Goal: Task Accomplishment & Management: Use online tool/utility

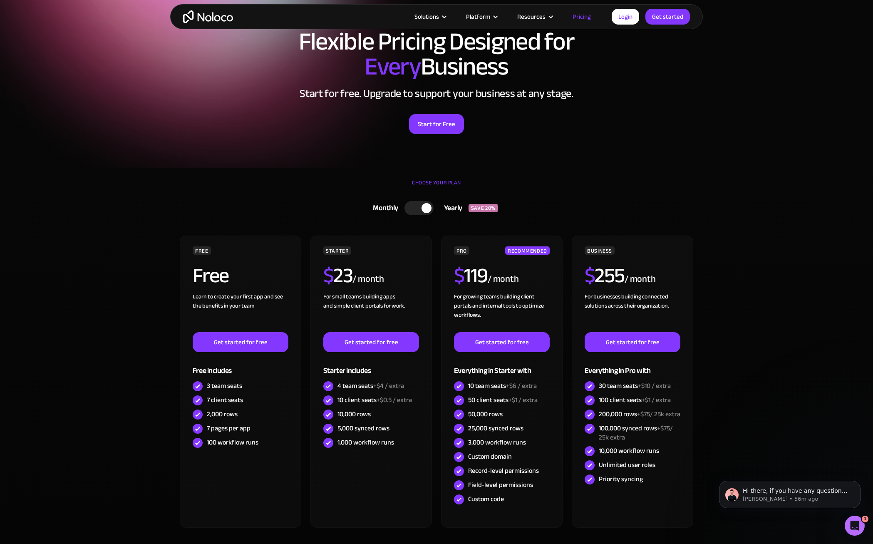
click at [199, 19] on img "home" at bounding box center [208, 16] width 50 height 13
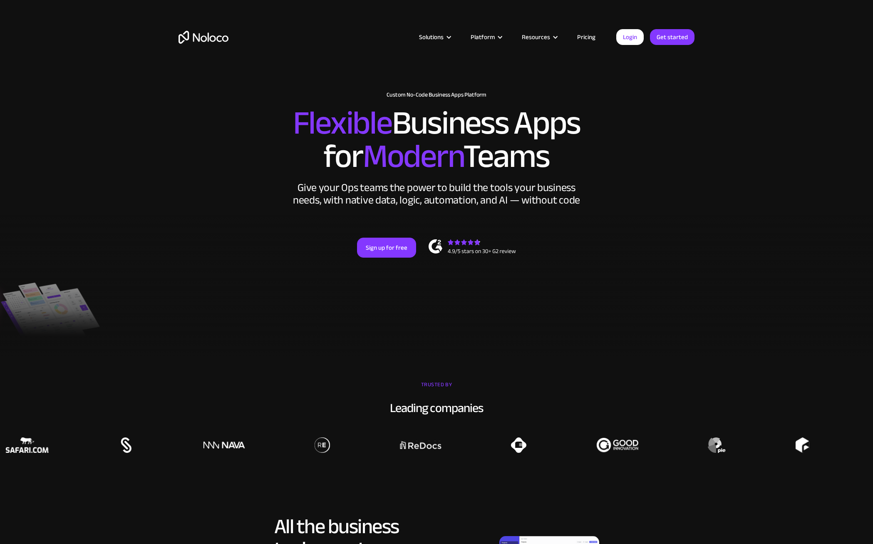
click at [249, 331] on div at bounding box center [436, 285] width 873 height 143
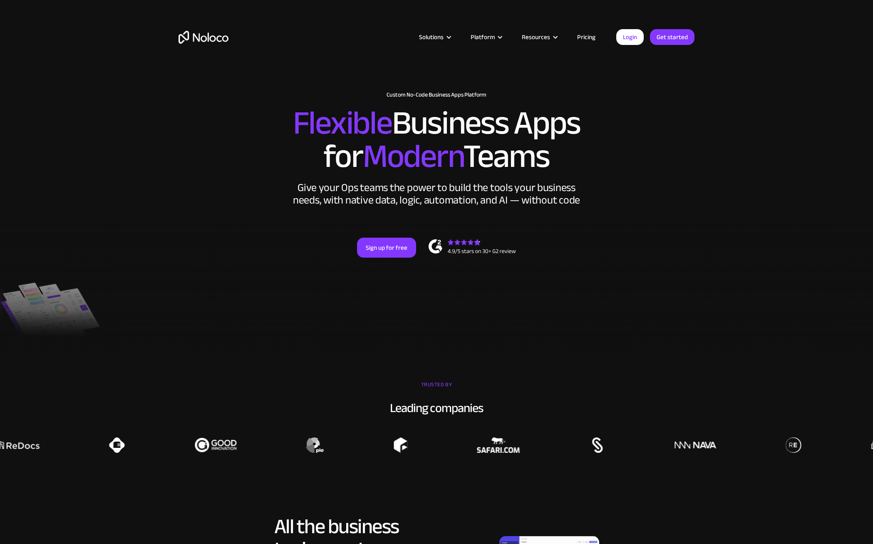
click at [593, 35] on link "Pricing" at bounding box center [586, 37] width 39 height 11
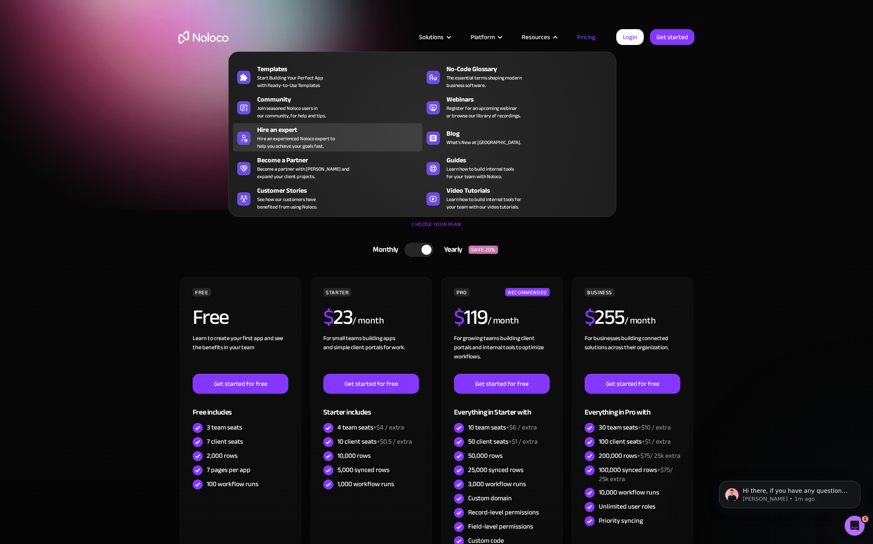
click at [274, 141] on div "Hire an experienced Noloco expert to help you achieve your goals fast." at bounding box center [296, 142] width 78 height 15
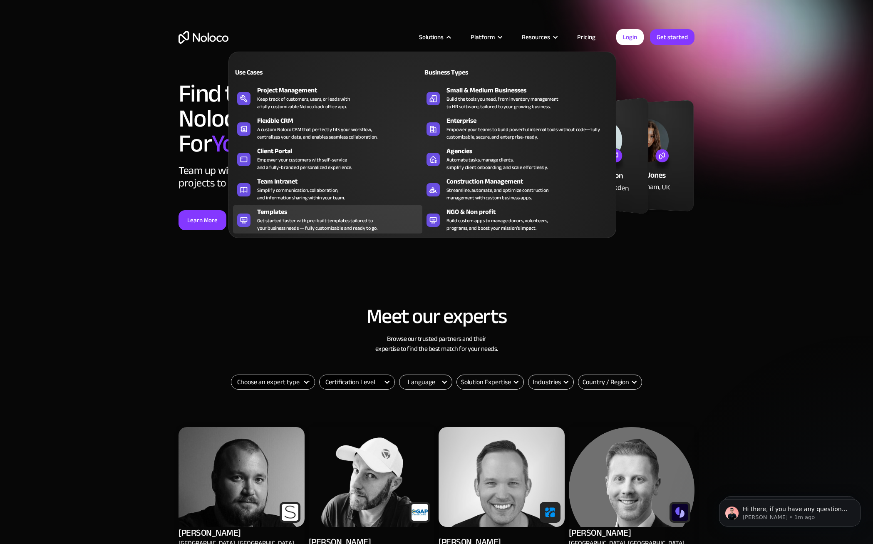
click at [283, 218] on div "Get started faster with pre-built templates tailored to your business needs — f…" at bounding box center [317, 224] width 120 height 15
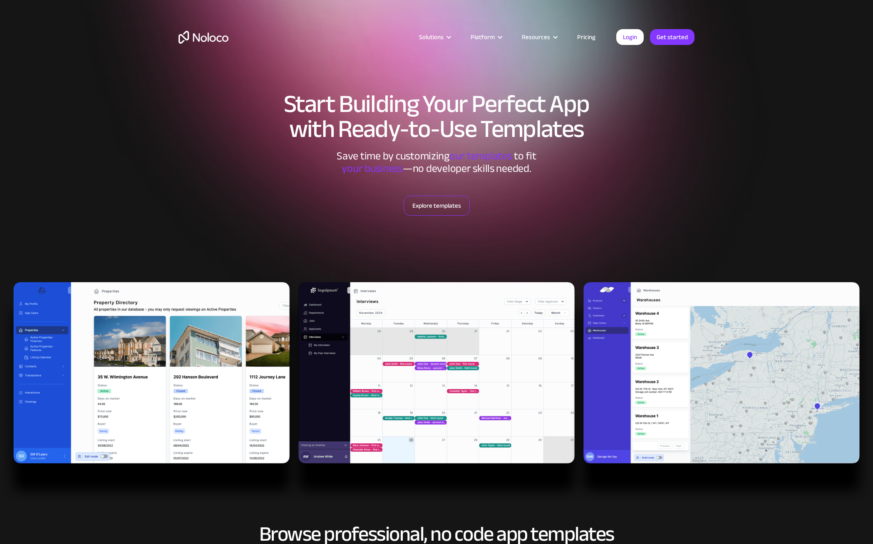
click at [432, 206] on link "Explore templates" at bounding box center [437, 206] width 66 height 20
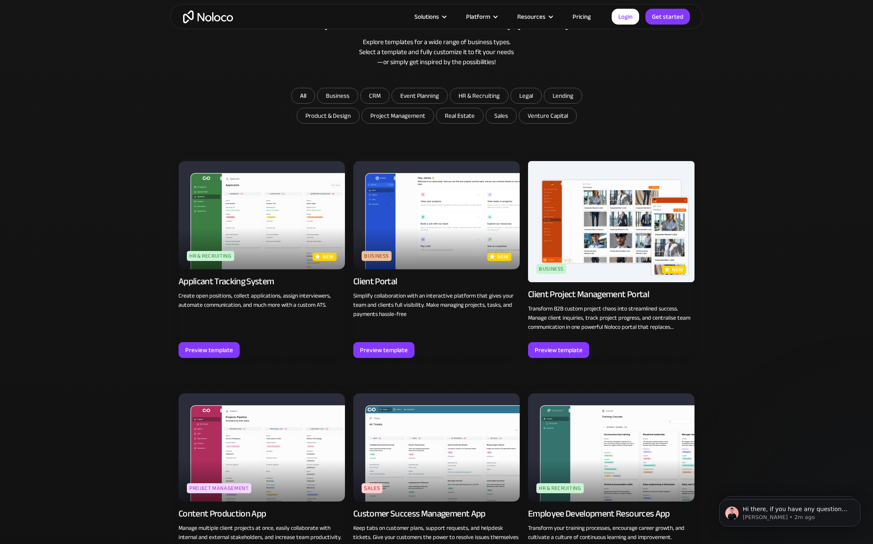
scroll to position [681, 0]
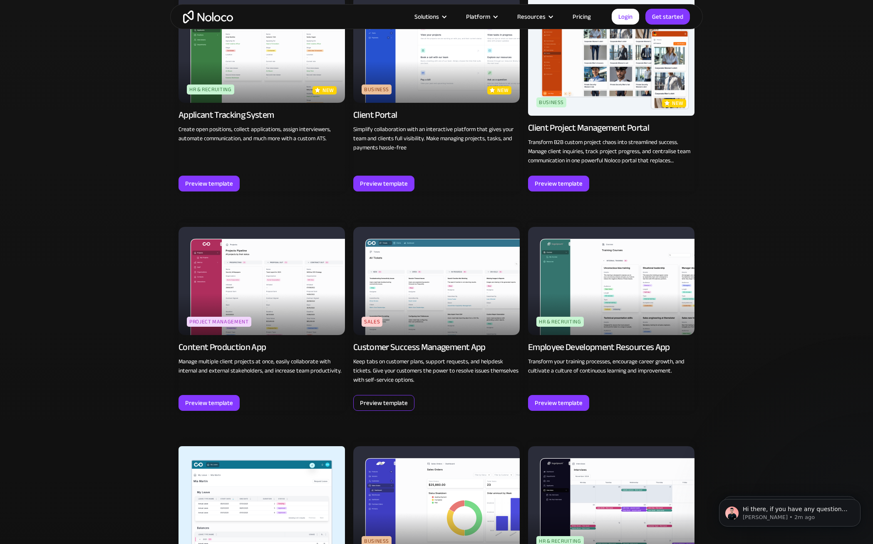
click at [376, 402] on div "Preview template" at bounding box center [384, 402] width 48 height 11
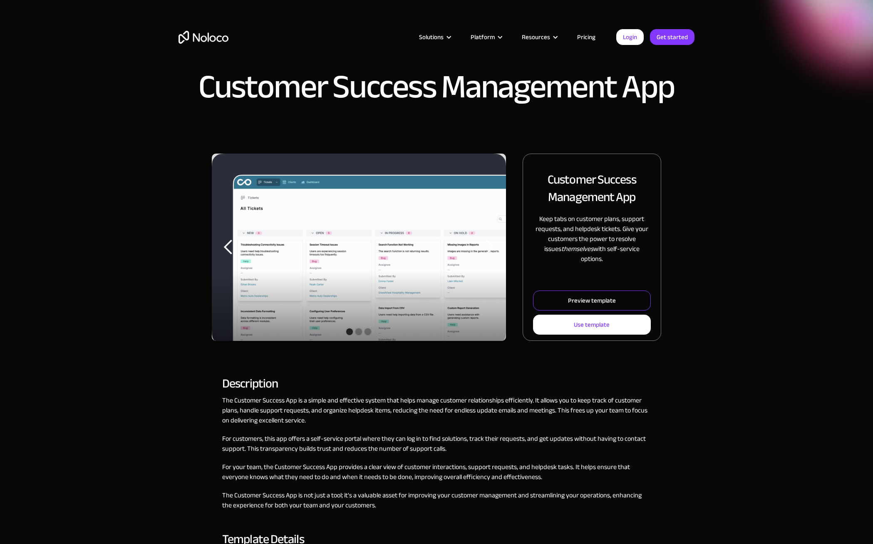
click at [585, 295] on div "Preview template" at bounding box center [592, 300] width 48 height 11
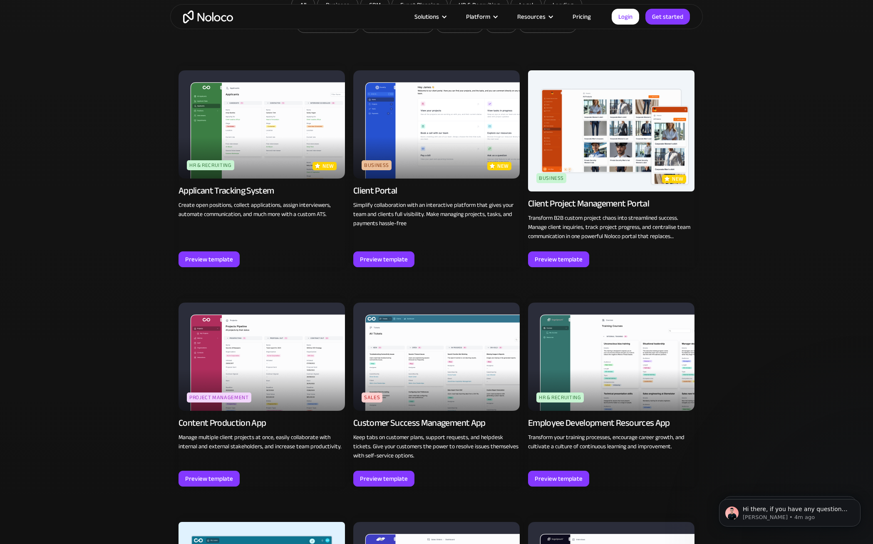
scroll to position [556, 0]
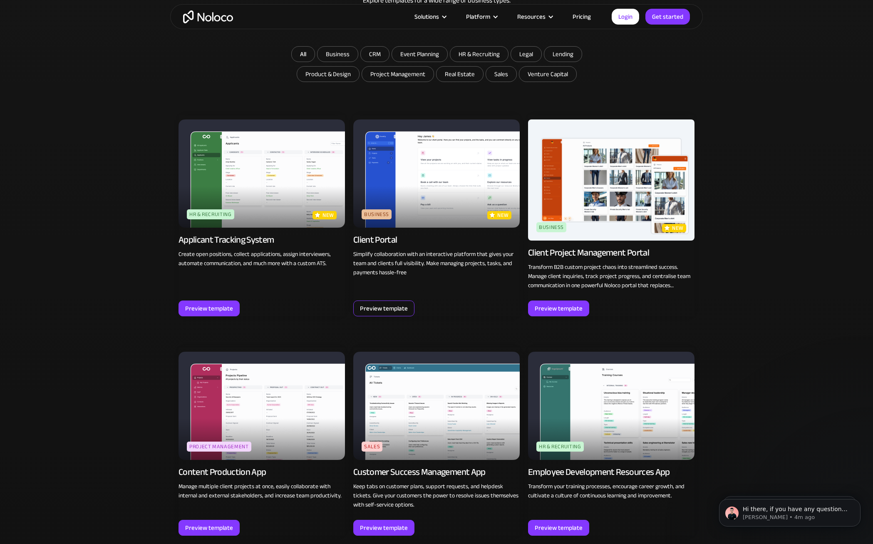
click at [390, 308] on div "Preview template" at bounding box center [384, 308] width 48 height 11
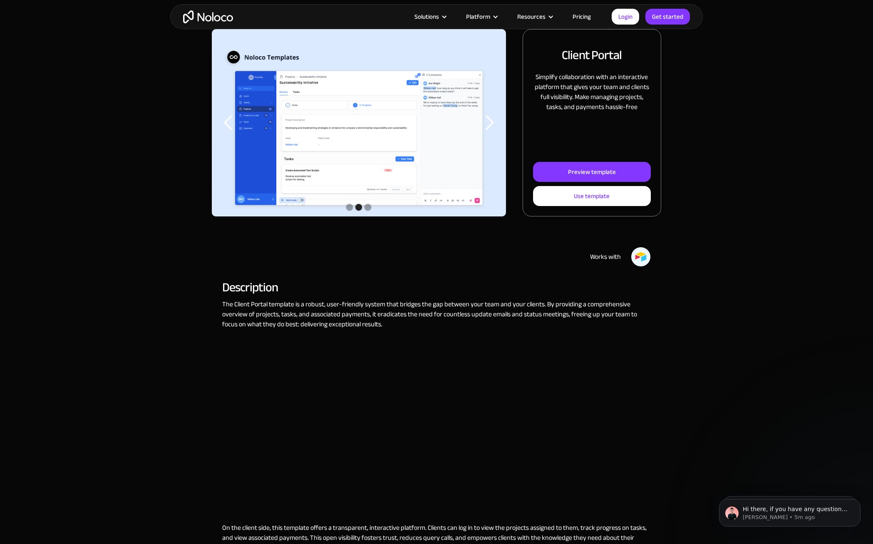
scroll to position [83, 0]
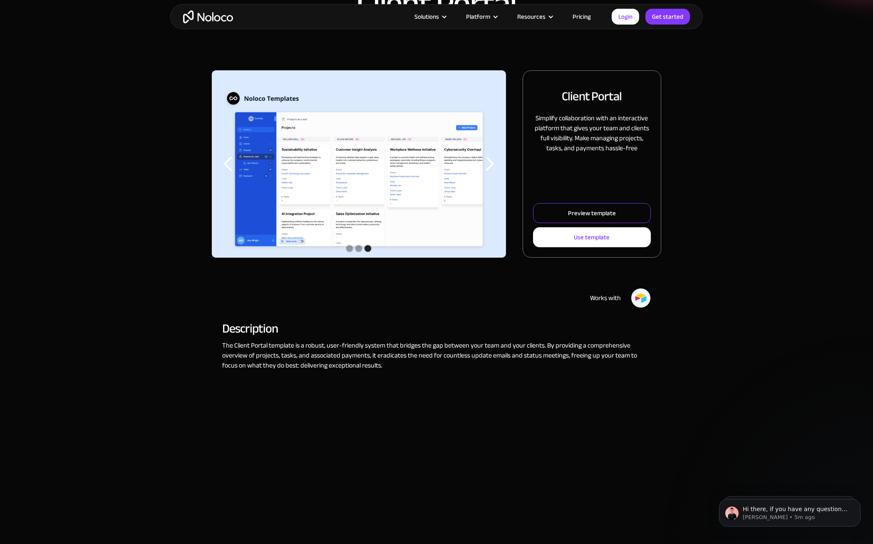
click at [584, 210] on div "Preview template" at bounding box center [592, 213] width 48 height 11
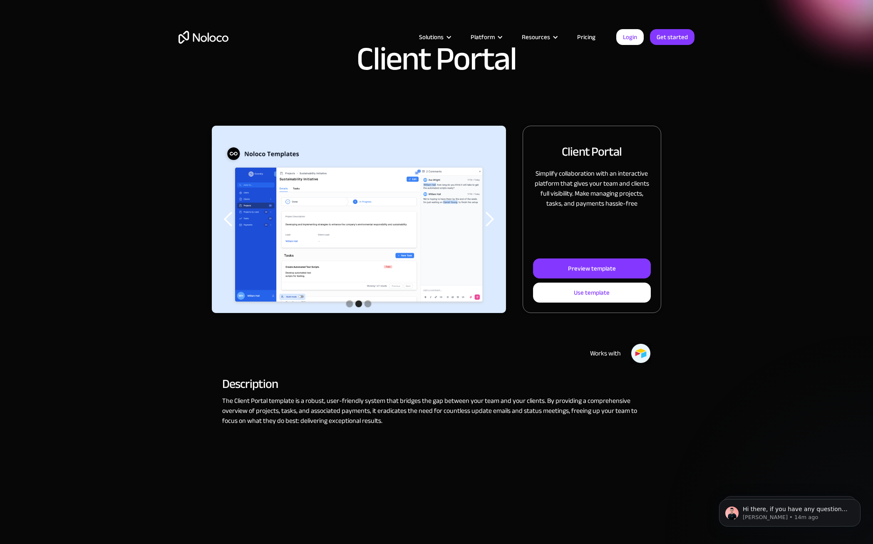
scroll to position [0, 0]
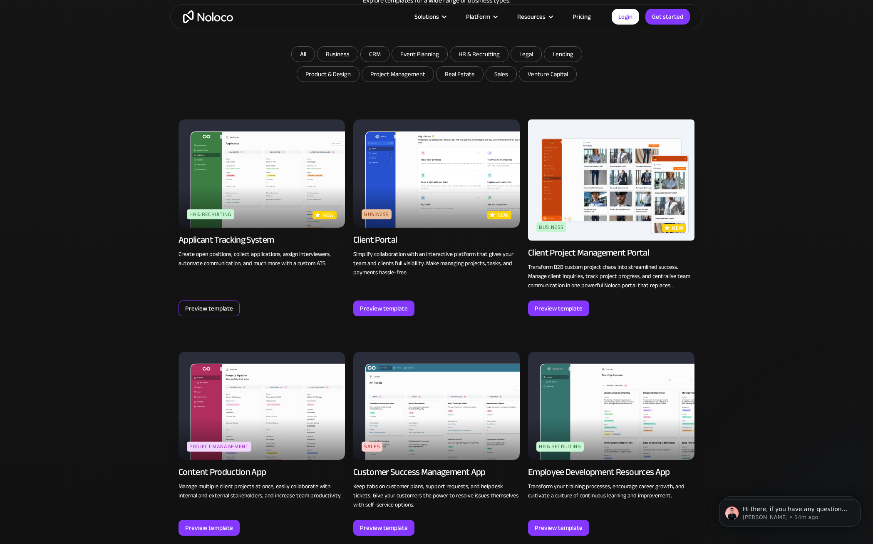
click at [206, 306] on div "Preview template" at bounding box center [209, 308] width 48 height 11
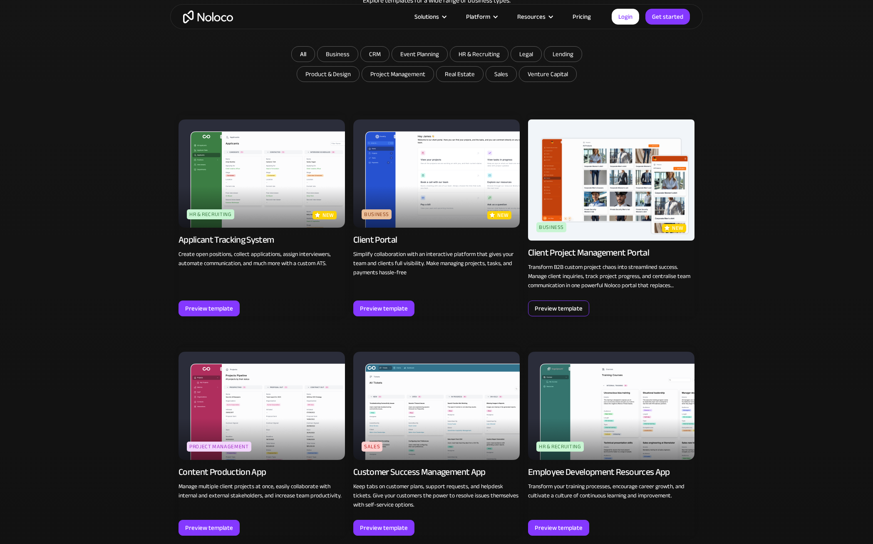
click at [542, 309] on div "Preview template" at bounding box center [559, 308] width 48 height 11
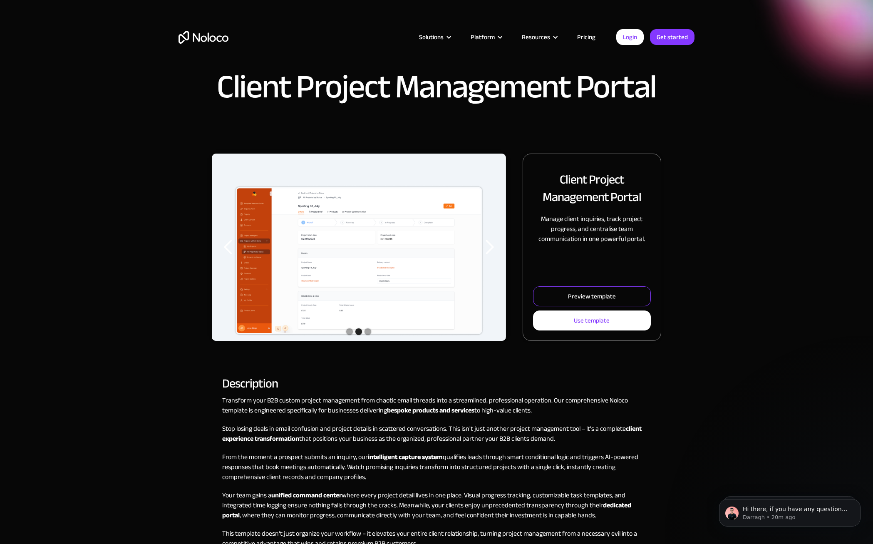
click at [605, 288] on link "Preview template" at bounding box center [592, 296] width 118 height 20
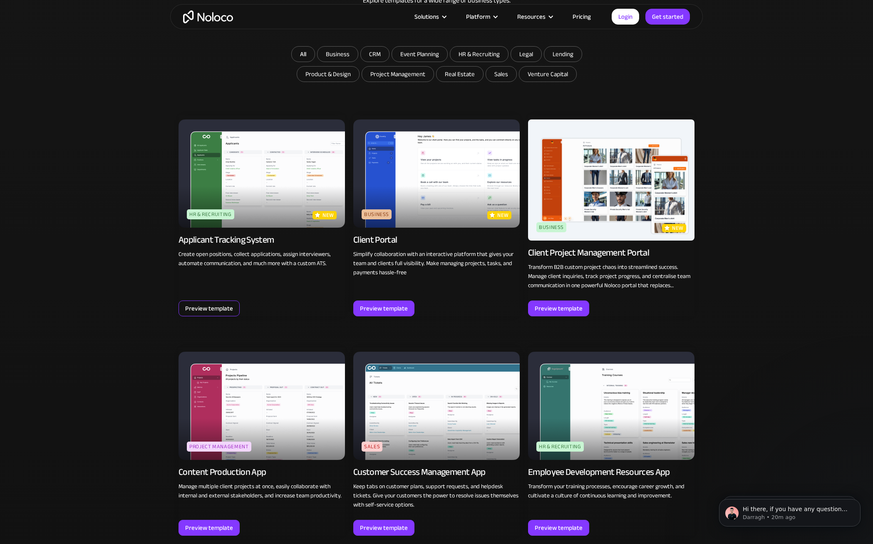
click at [211, 307] on div "Preview template" at bounding box center [209, 308] width 48 height 11
click at [434, 206] on img at bounding box center [436, 173] width 166 height 108
click at [419, 420] on img at bounding box center [436, 406] width 166 height 108
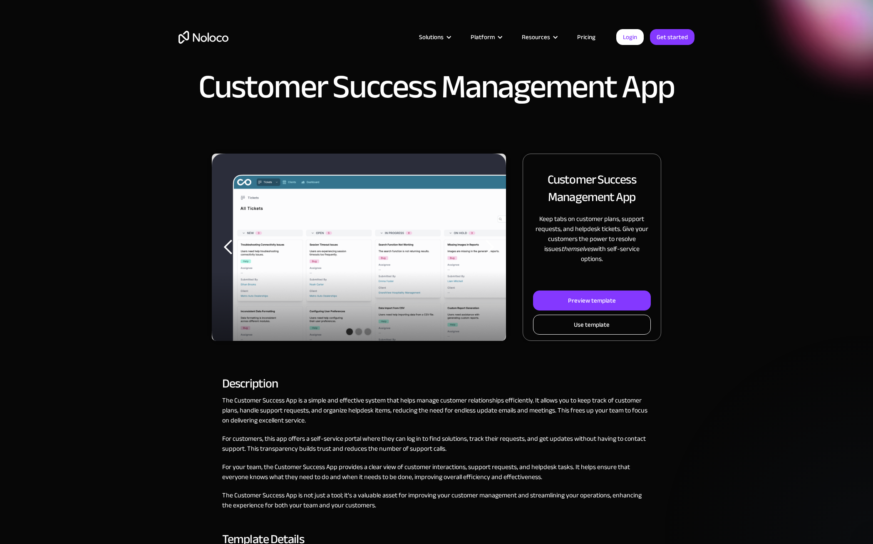
click at [587, 315] on link "Use template" at bounding box center [592, 325] width 118 height 20
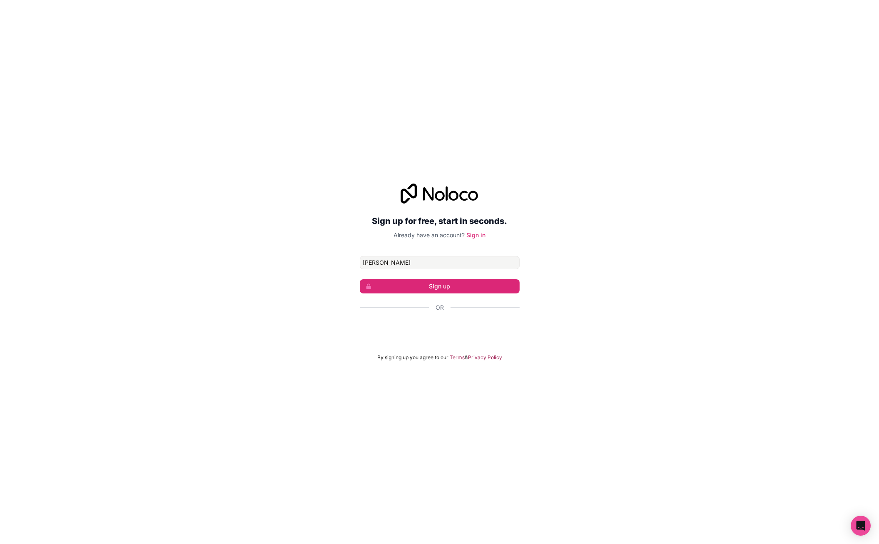
type input "josh@aisyst.ai"
click button "Sign up" at bounding box center [440, 286] width 160 height 14
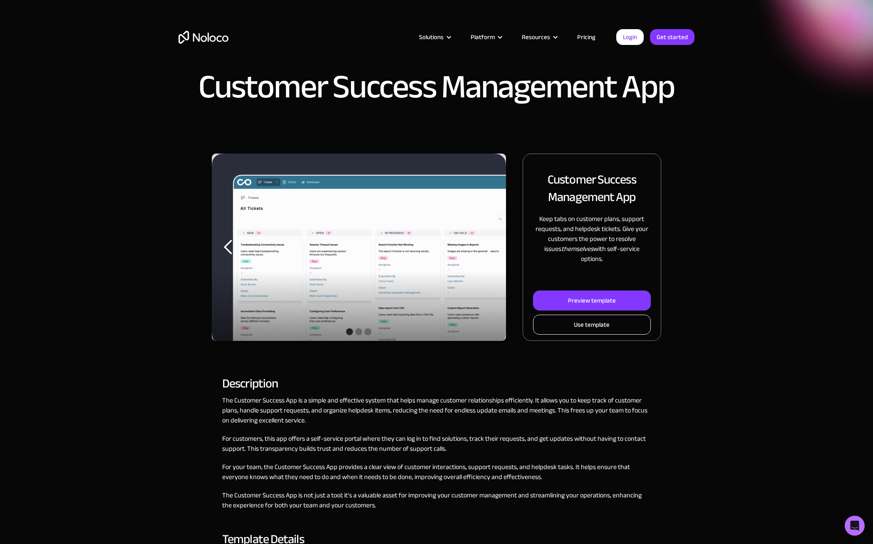
click at [573, 317] on link "Use template" at bounding box center [592, 325] width 118 height 20
click at [594, 319] on div "Use template" at bounding box center [592, 324] width 36 height 11
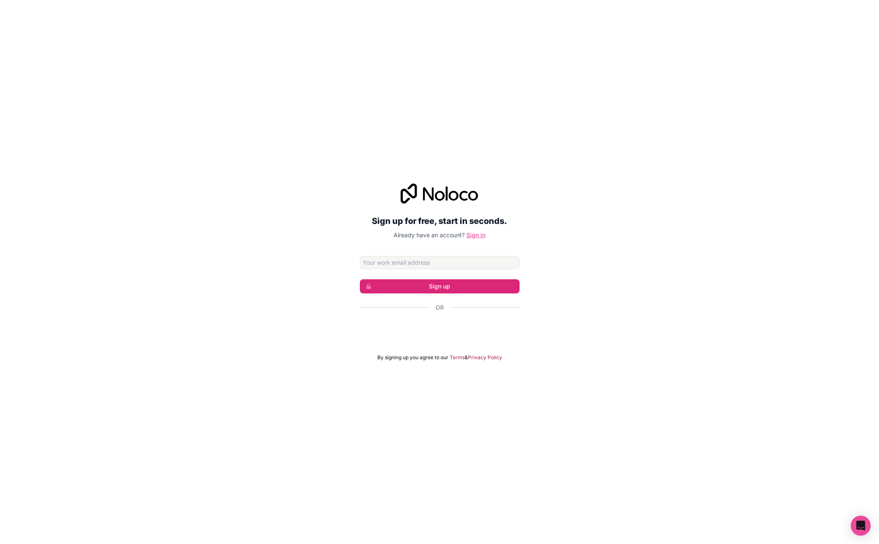
click at [472, 232] on link "Sign in" at bounding box center [475, 234] width 19 height 7
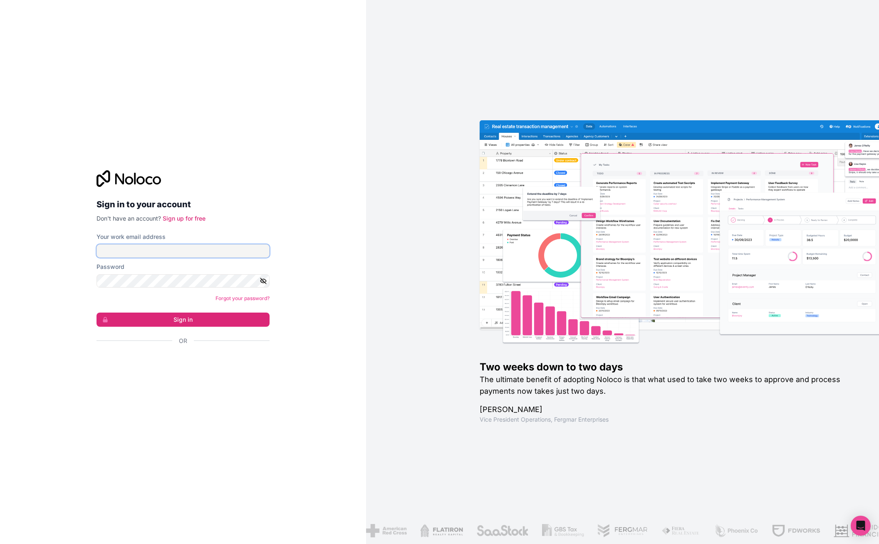
click at [137, 248] on input "Your work email address" at bounding box center [183, 250] width 173 height 13
type input "[PERSON_NAME][EMAIL_ADDRESS]"
click at [164, 321] on button "Sign in" at bounding box center [183, 319] width 173 height 14
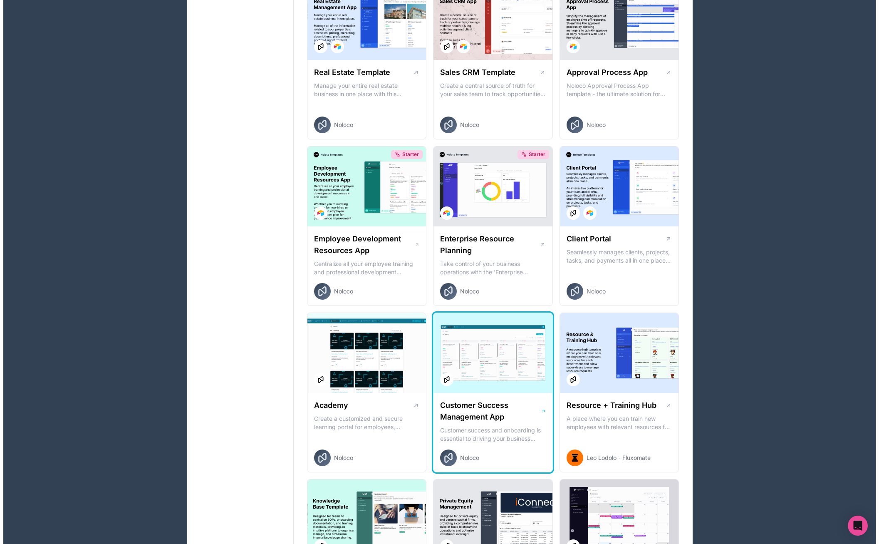
scroll to position [542, 0]
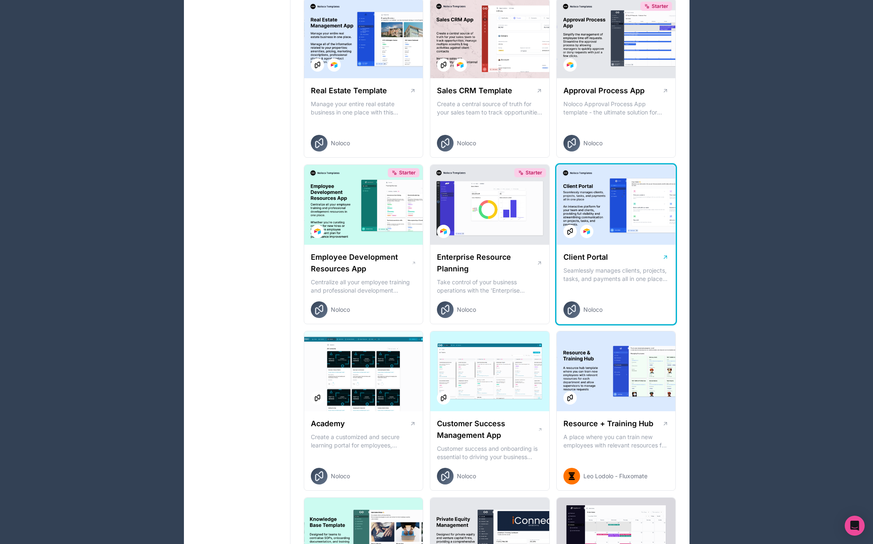
click at [619, 249] on div "Client Portal Seamlessly manages clients, projects, tasks, and payments all in …" at bounding box center [616, 285] width 119 height 80
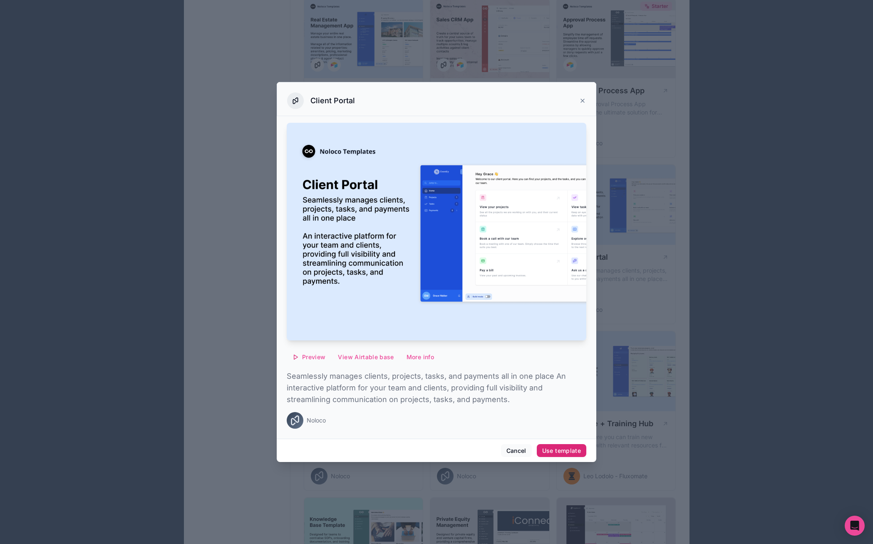
click at [560, 447] on div "Use template" at bounding box center [561, 450] width 39 height 7
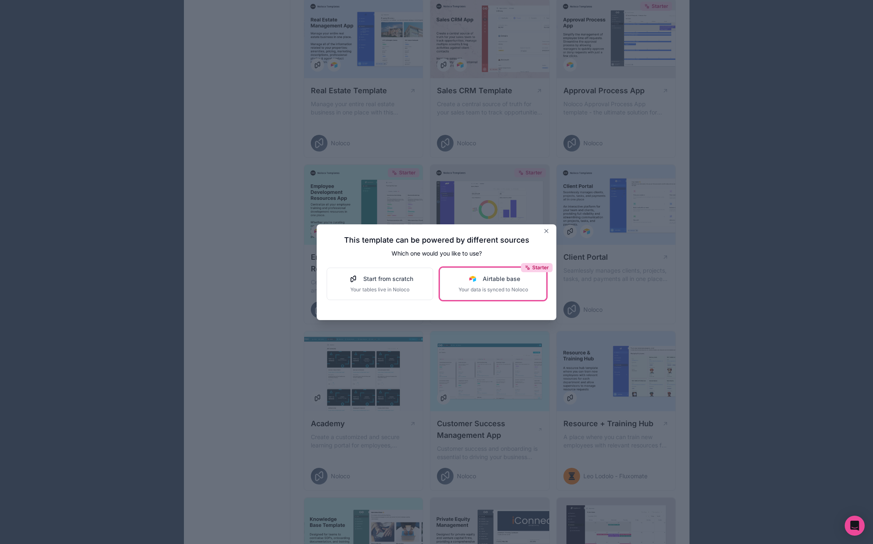
click at [483, 286] on span "Your data is synced to Noloco" at bounding box center [492, 289] width 69 height 7
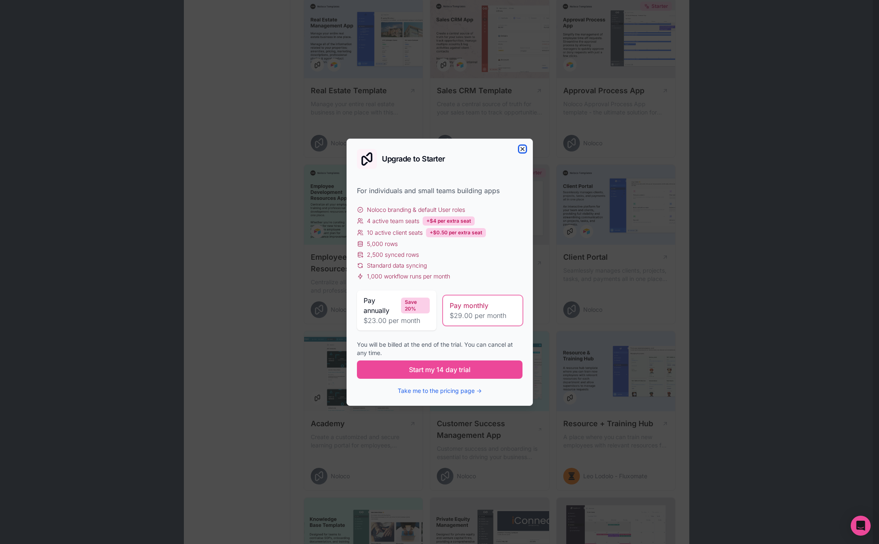
click at [520, 148] on icon "button" at bounding box center [522, 149] width 7 height 7
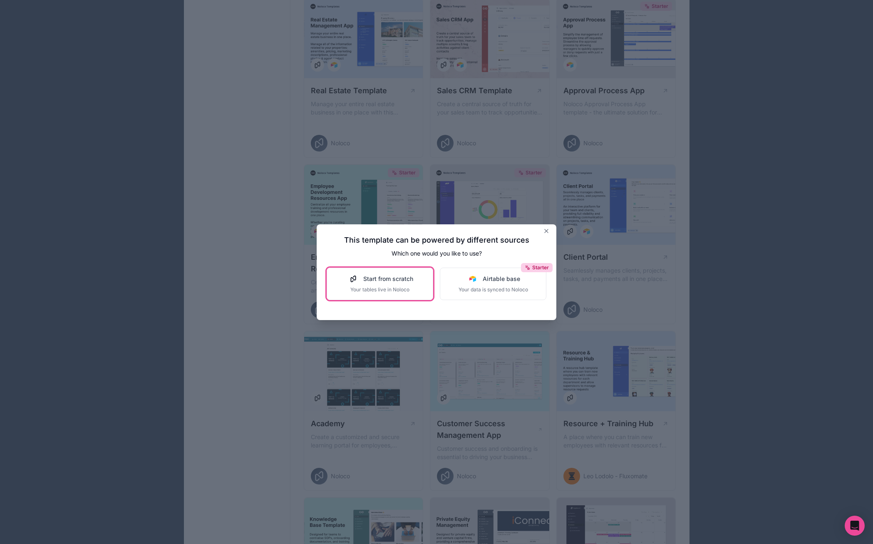
click at [391, 296] on button "Start from scratch Your tables live in Noloco" at bounding box center [380, 284] width 107 height 32
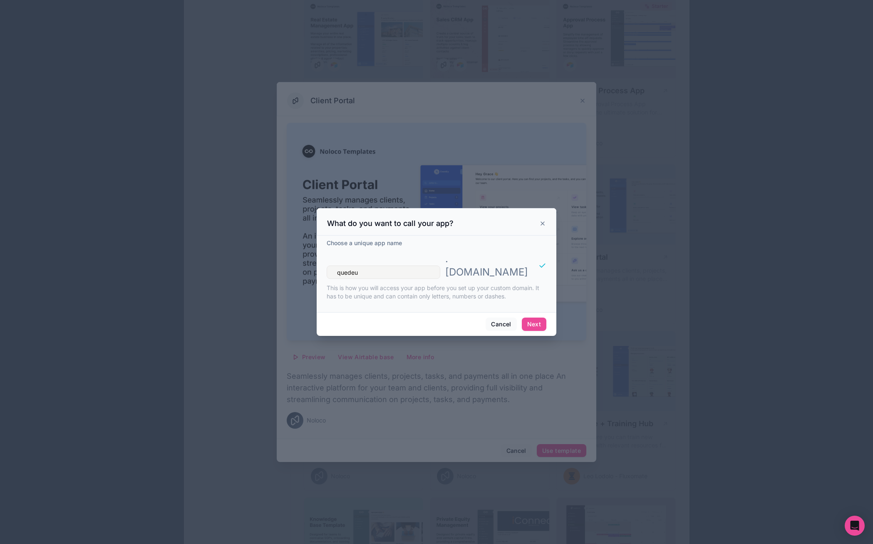
type input "quedeup"
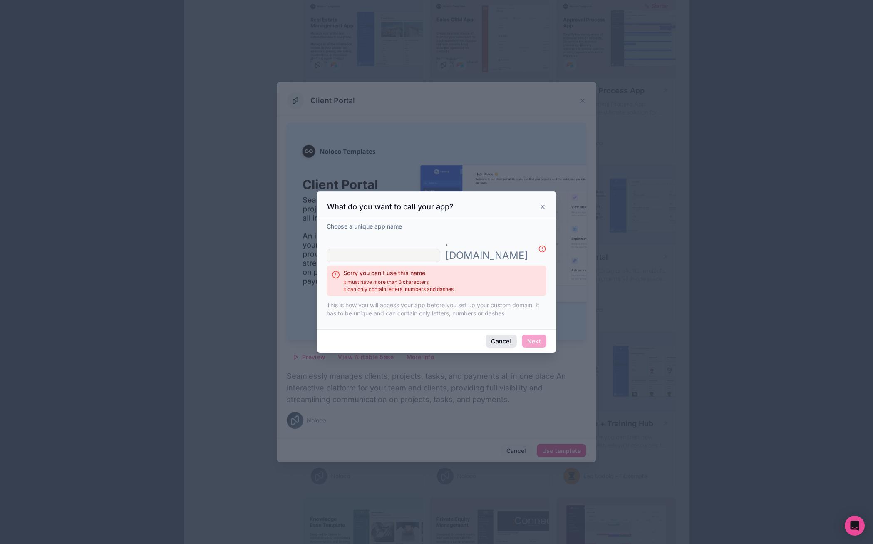
click at [494, 334] on button "Cancel" at bounding box center [500, 340] width 31 height 13
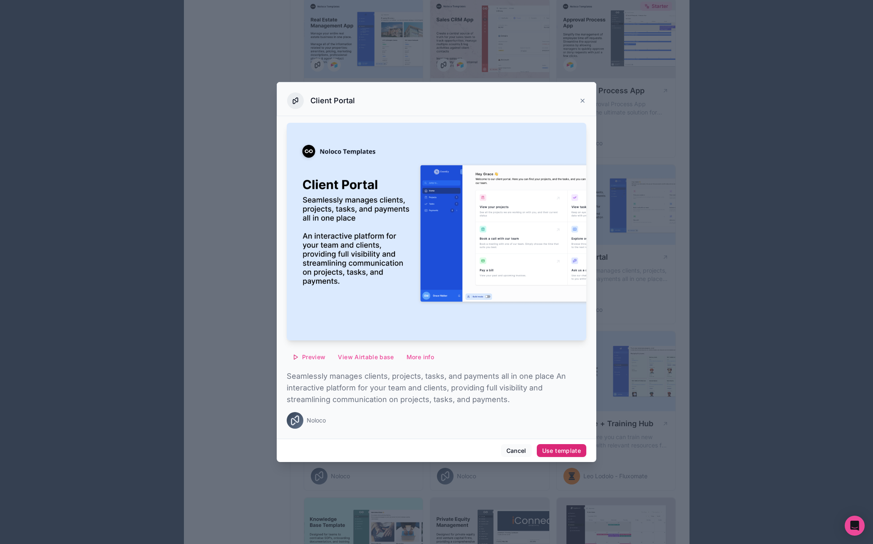
click at [567, 453] on div "Use template" at bounding box center [561, 450] width 39 height 7
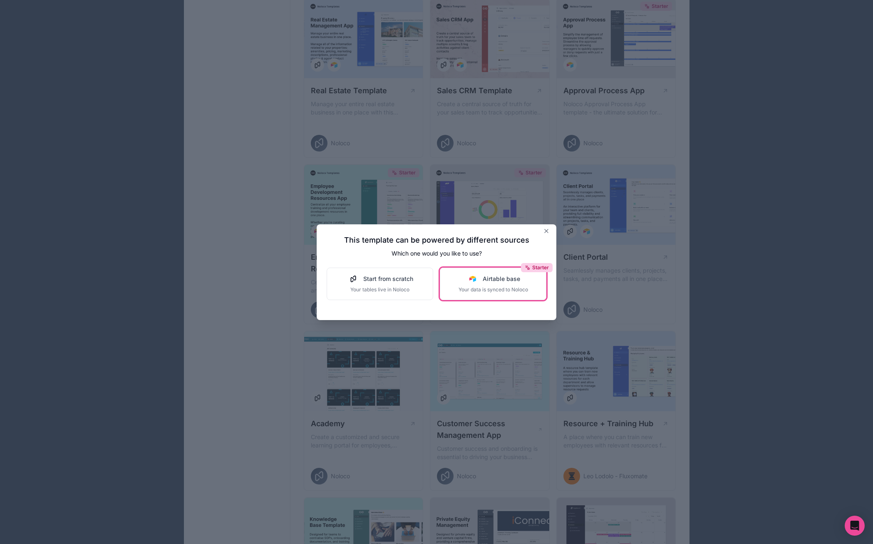
click at [515, 295] on button "Starter Airtable base Your data is synced to Noloco" at bounding box center [493, 284] width 107 height 32
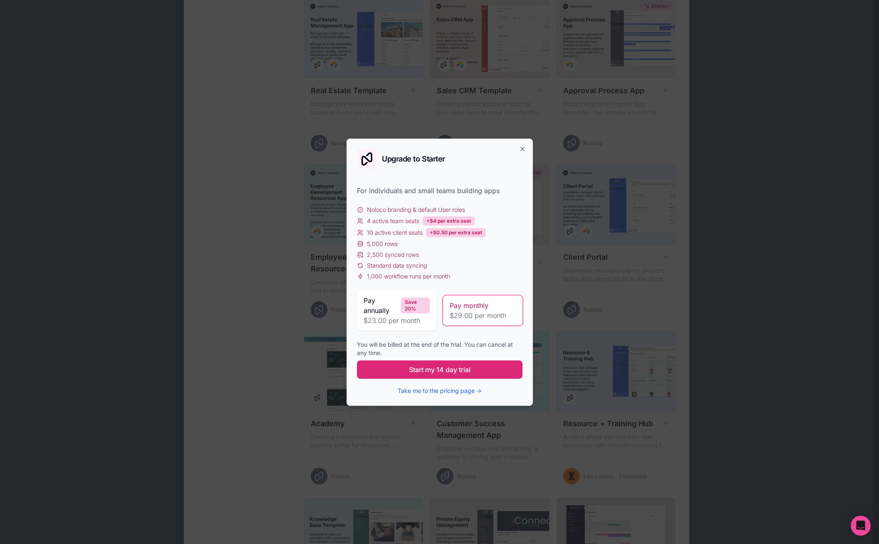
click at [439, 372] on span "Start my 14 day trial" at bounding box center [440, 369] width 62 height 10
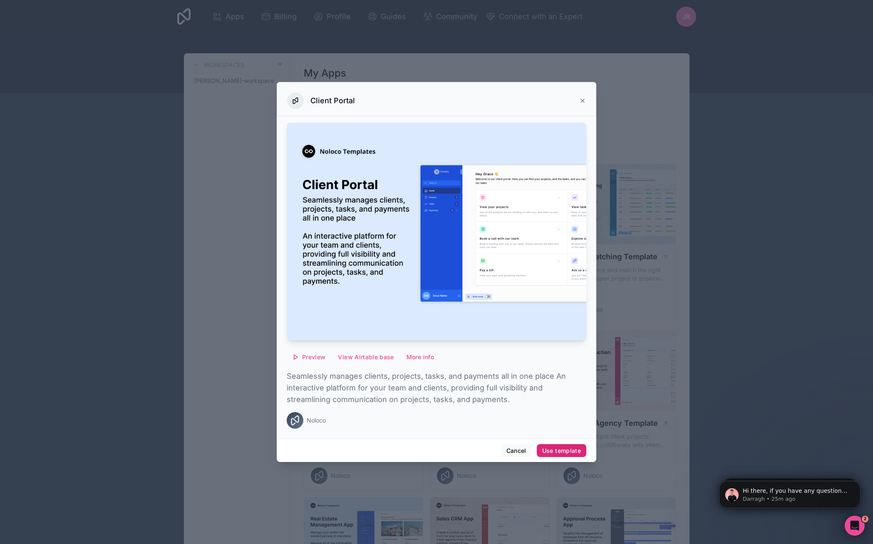
click at [555, 453] on div "Use template" at bounding box center [561, 450] width 39 height 7
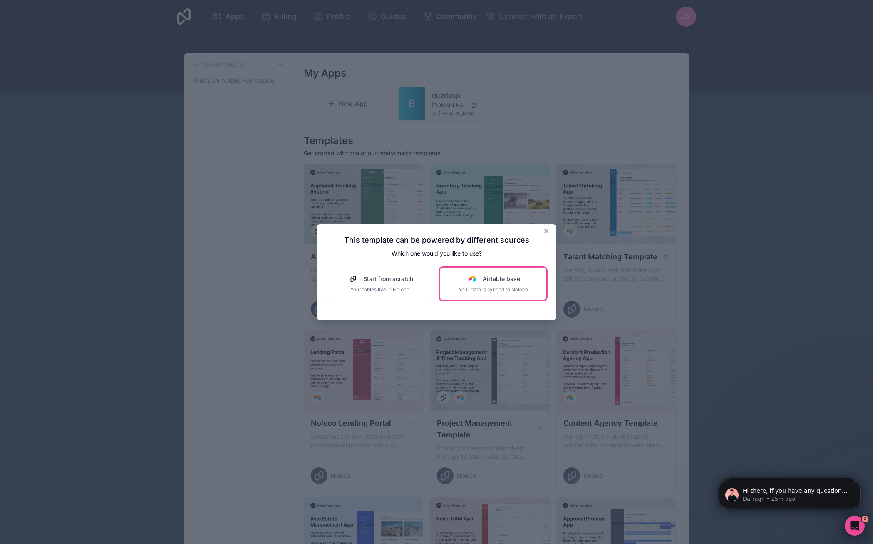
click at [498, 283] on div "Airtable base Your data is synced to Noloco" at bounding box center [492, 284] width 69 height 18
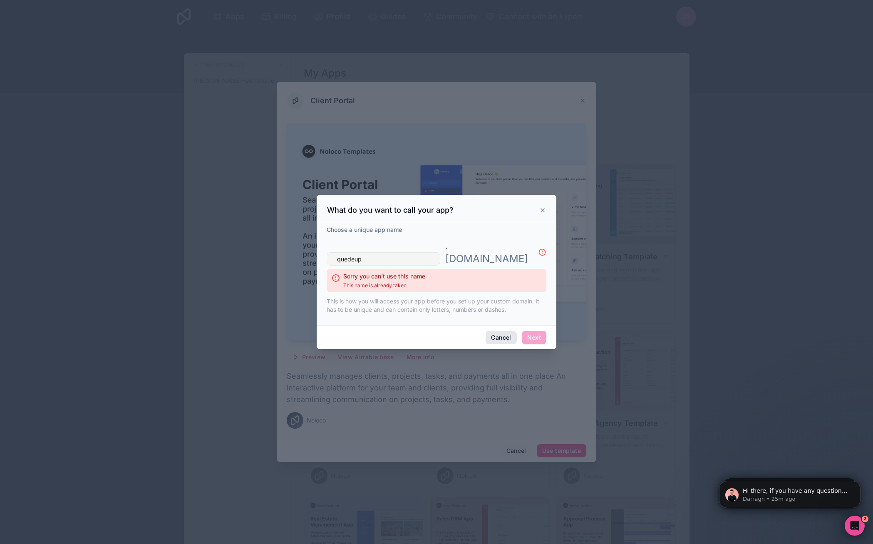
type input "quedeup"
click at [498, 331] on button "Cancel" at bounding box center [500, 337] width 31 height 13
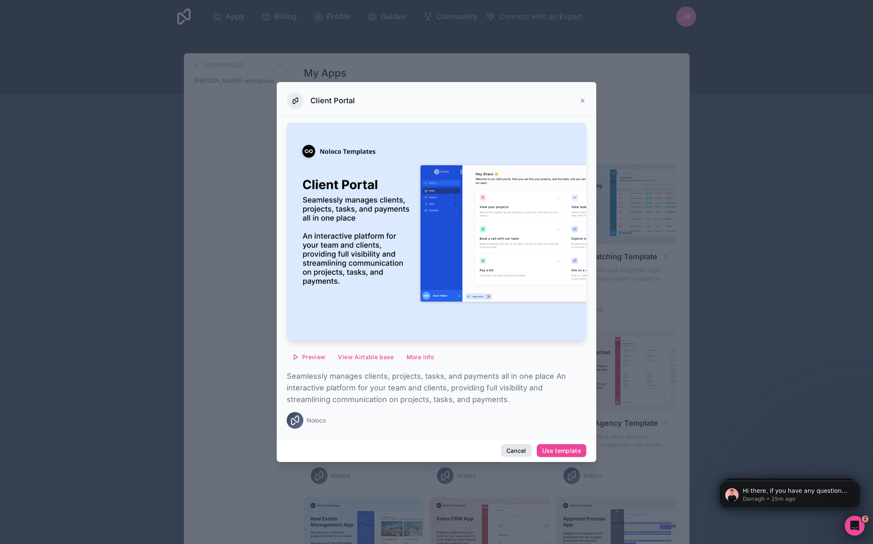
click at [517, 456] on button "Cancel" at bounding box center [516, 450] width 31 height 13
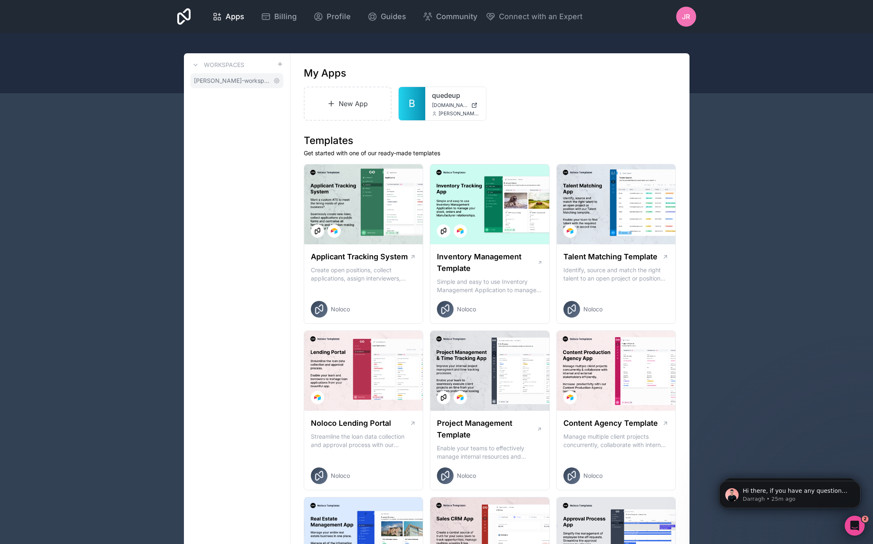
click at [215, 81] on span "josh-ream-workspace" at bounding box center [232, 81] width 76 height 8
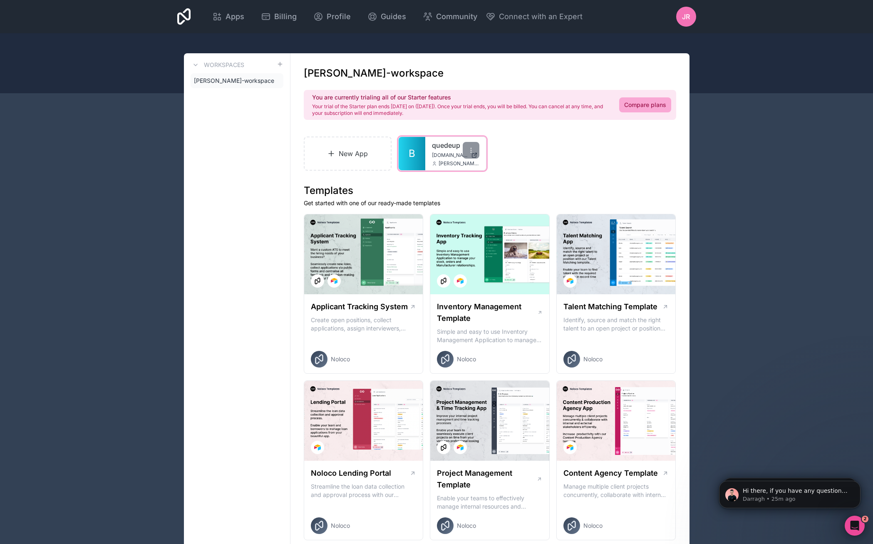
click at [441, 152] on span "quedeup.noloco.co" at bounding box center [450, 155] width 36 height 7
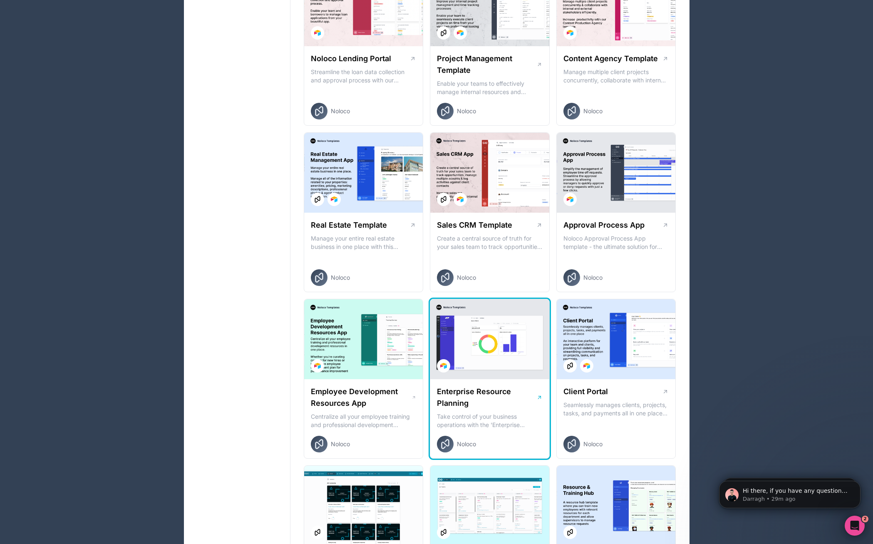
scroll to position [416, 0]
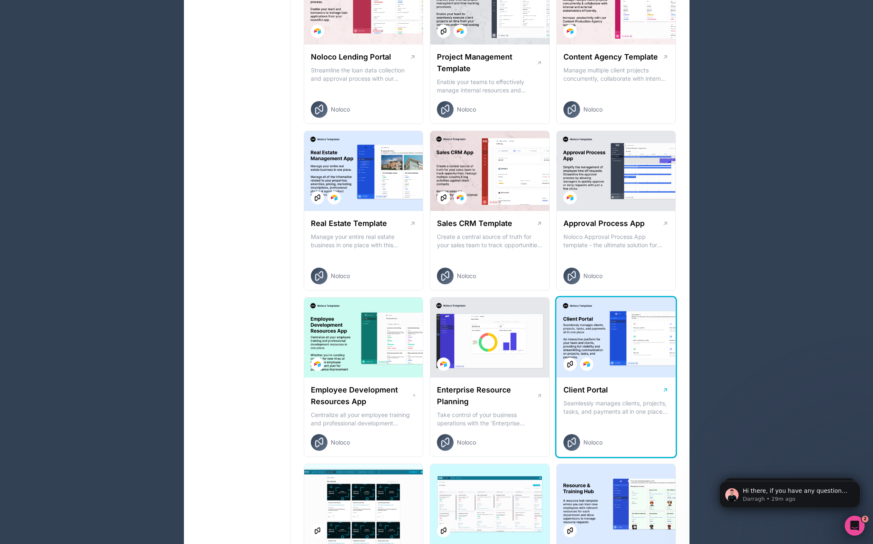
click at [616, 349] on div at bounding box center [616, 337] width 119 height 80
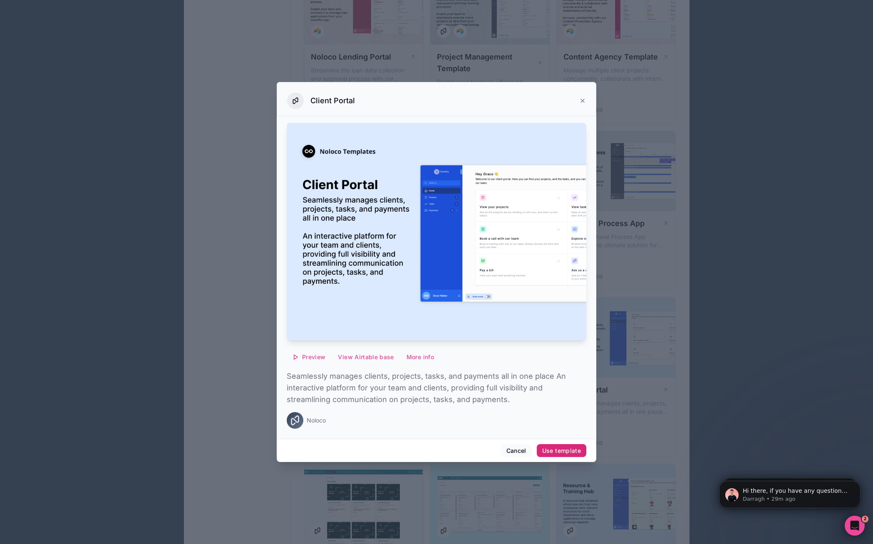
click at [554, 450] on div "Use template" at bounding box center [561, 450] width 39 height 7
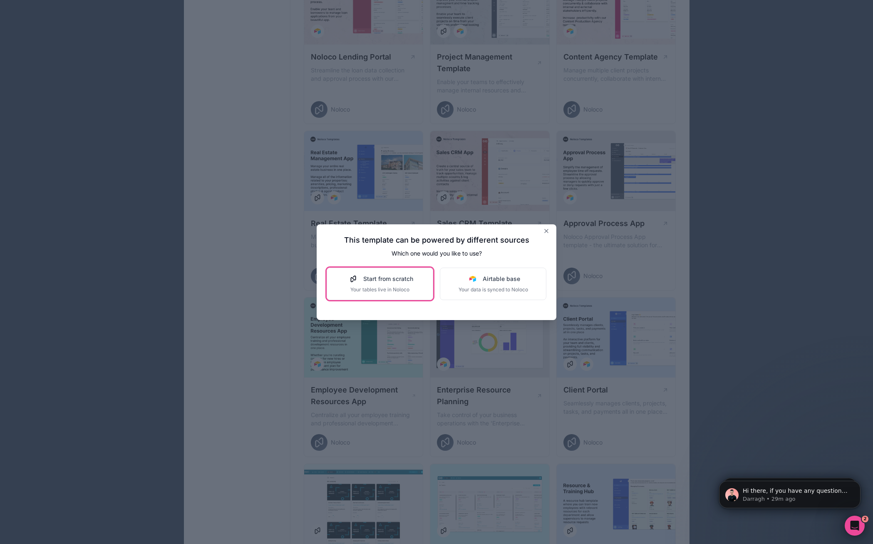
click at [395, 279] on span "Start from scratch" at bounding box center [388, 279] width 50 height 8
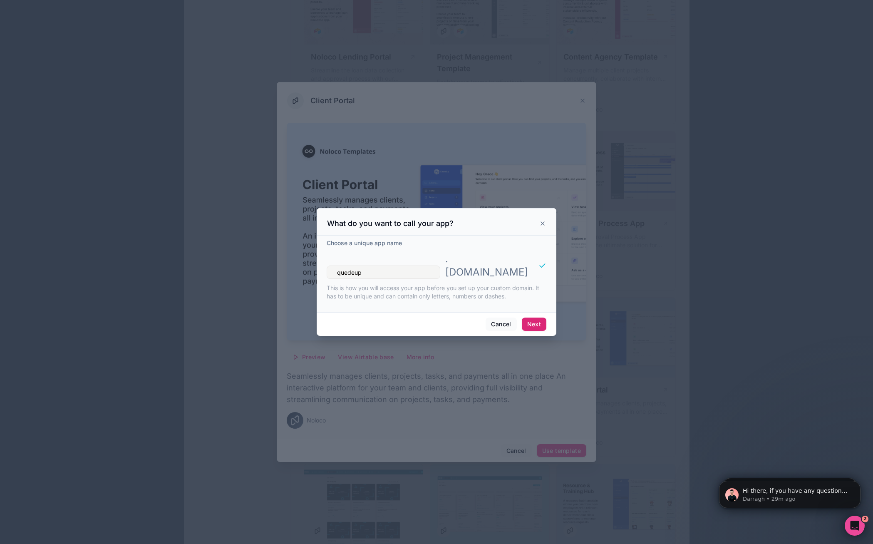
type input "quedeup"
click at [532, 317] on button "Next" at bounding box center [534, 323] width 25 height 13
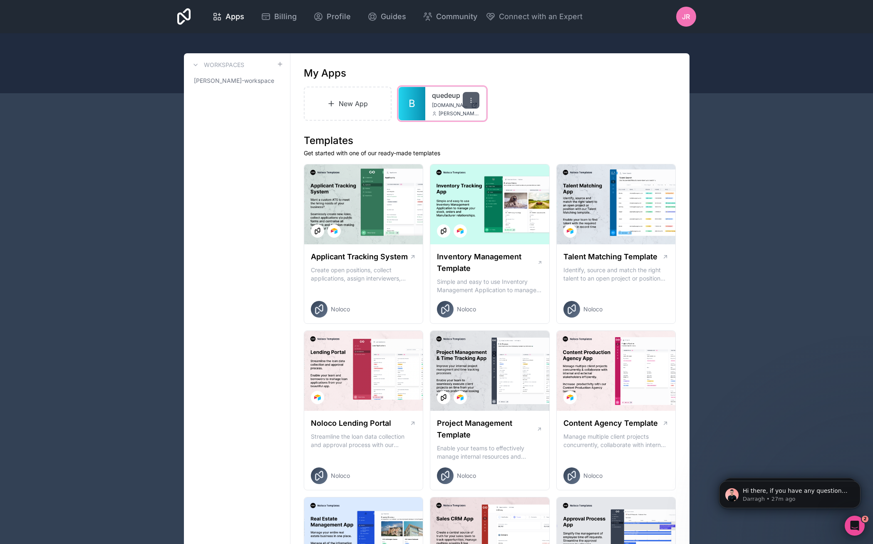
click at [468, 103] on icon at bounding box center [471, 100] width 7 height 7
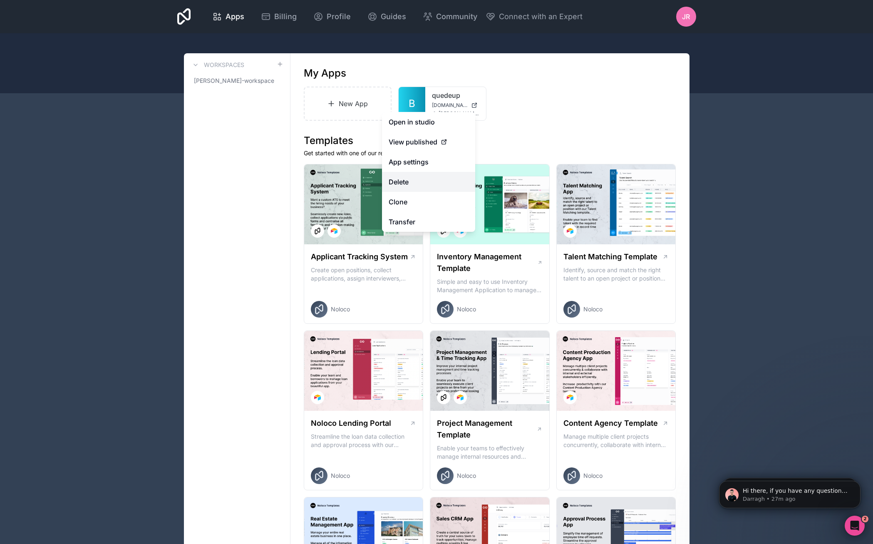
click at [407, 186] on button "Delete" at bounding box center [428, 182] width 93 height 20
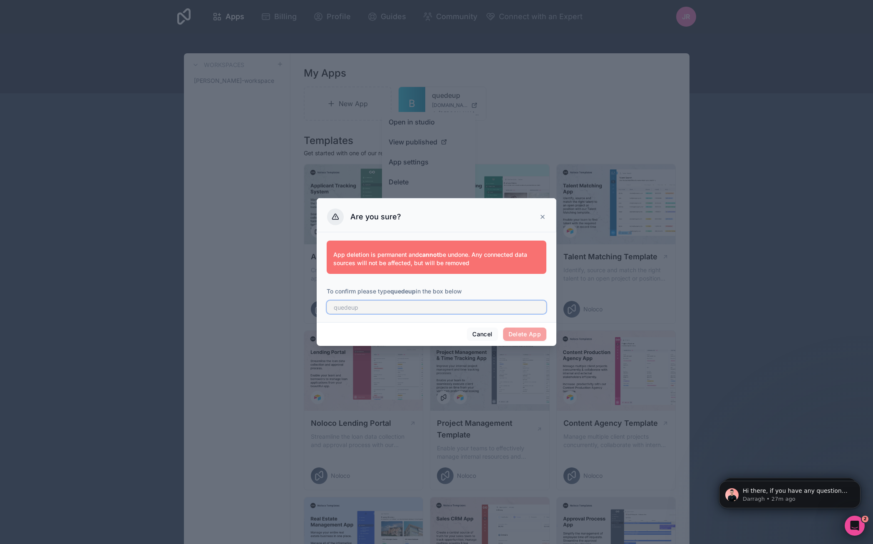
click at [396, 305] on input "text" at bounding box center [437, 306] width 220 height 13
type input "quedeup"
click at [530, 332] on button "Delete App" at bounding box center [525, 333] width 44 height 13
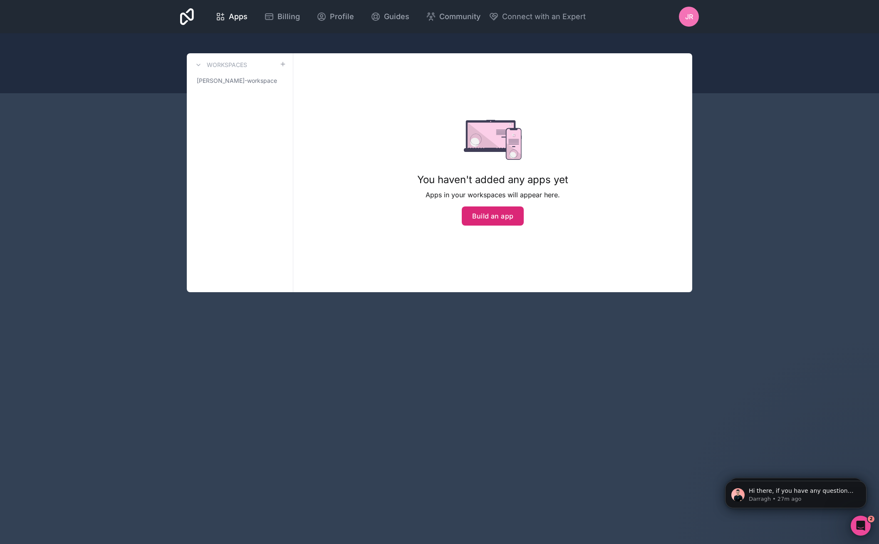
click at [492, 219] on button "Build an app" at bounding box center [493, 215] width 62 height 19
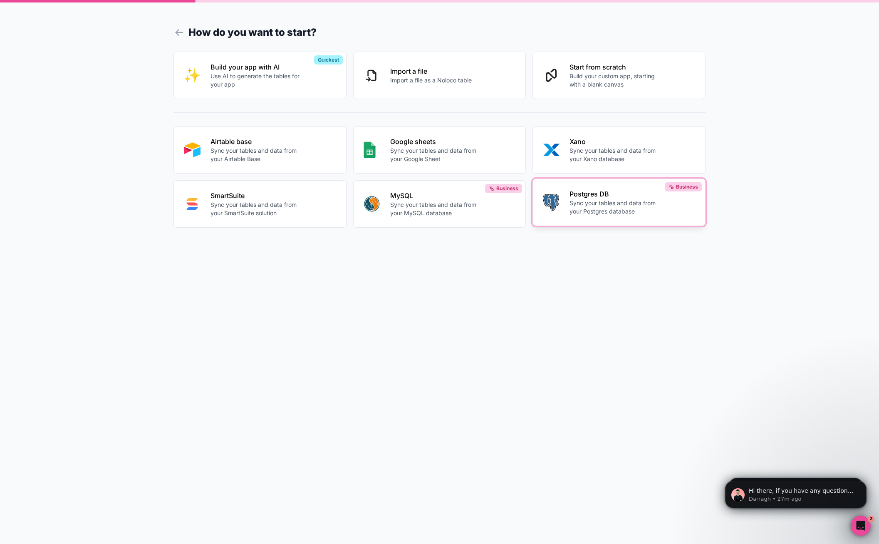
click at [597, 207] on p "Sync your tables and data from your Postgres database" at bounding box center [616, 207] width 92 height 17
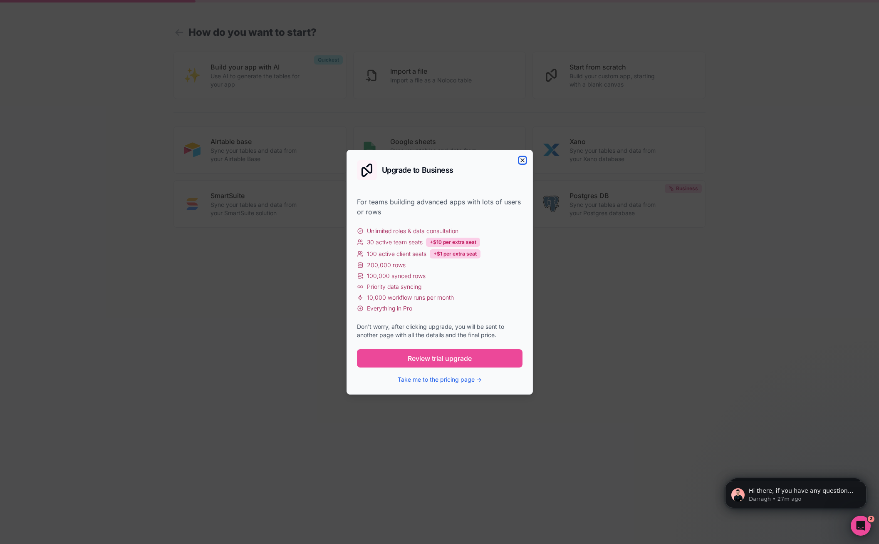
click at [521, 160] on icon "button" at bounding box center [522, 160] width 7 height 7
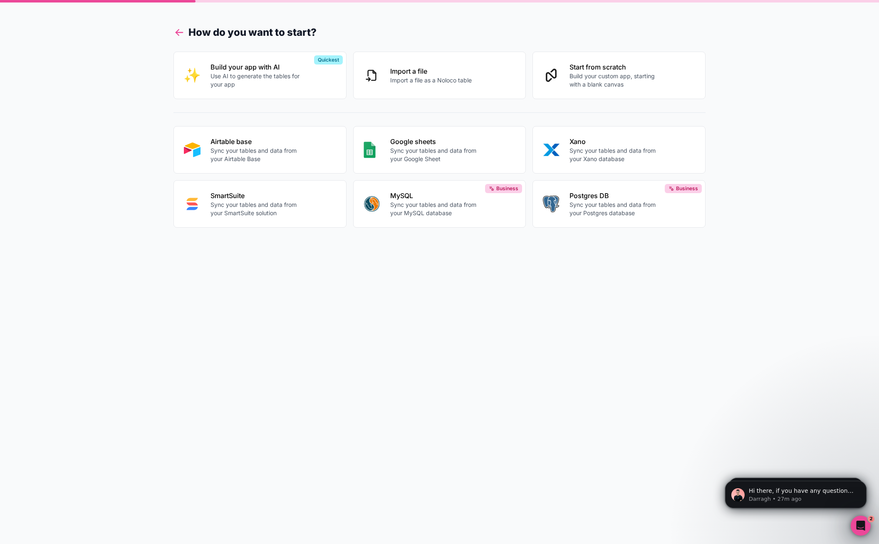
click at [182, 32] on icon at bounding box center [179, 32] width 7 height 0
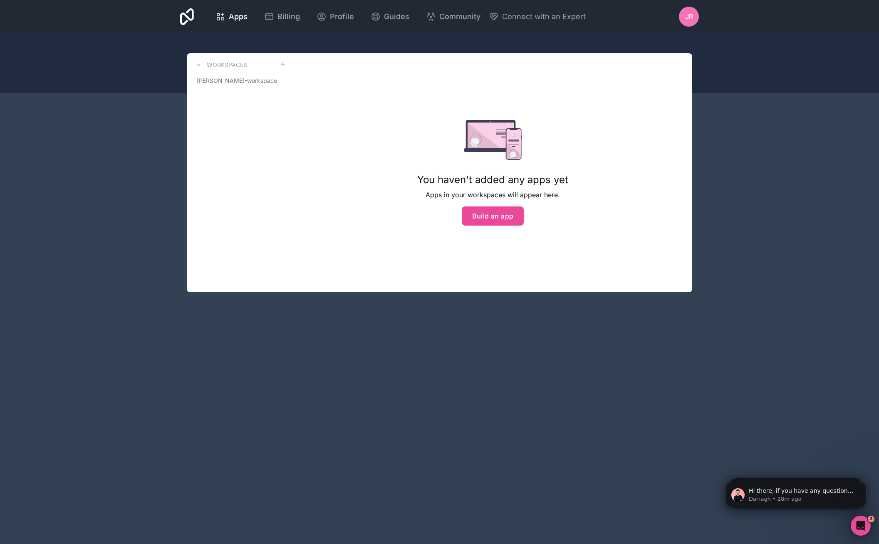
click at [243, 66] on h3 "Workspaces" at bounding box center [227, 65] width 40 height 8
drag, startPoint x: 106, startPoint y: 137, endPoint x: 111, endPoint y: 136, distance: 4.7
click at [107, 137] on div "Apps Billing Profile Guides Community Connect with an Expert Jr Billing Profile…" at bounding box center [439, 272] width 879 height 544
click at [346, 15] on span "Profile" at bounding box center [342, 17] width 24 height 12
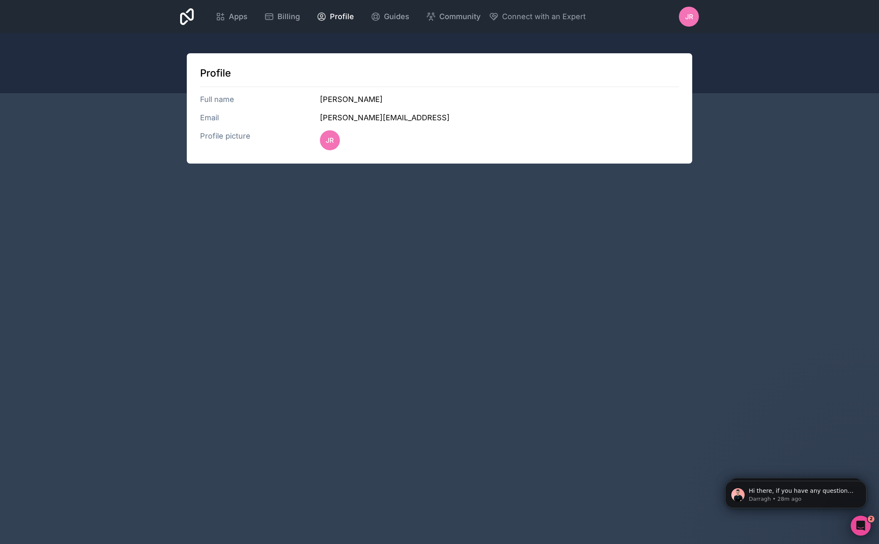
click at [225, 102] on h3 "Full name" at bounding box center [260, 100] width 120 height 12
click at [222, 133] on h3 "Profile picture" at bounding box center [260, 140] width 120 height 20
click at [276, 22] on div "Billing" at bounding box center [282, 17] width 36 height 12
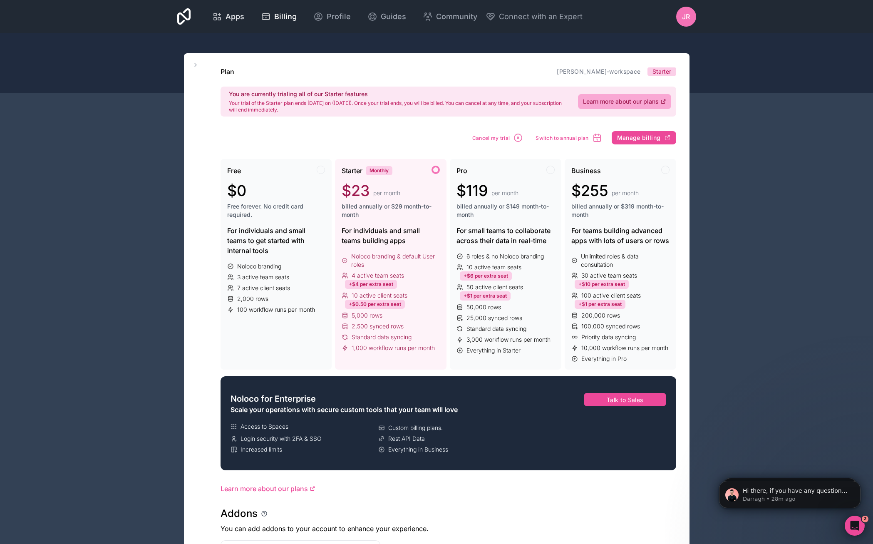
click at [240, 14] on span "Apps" at bounding box center [234, 17] width 19 height 12
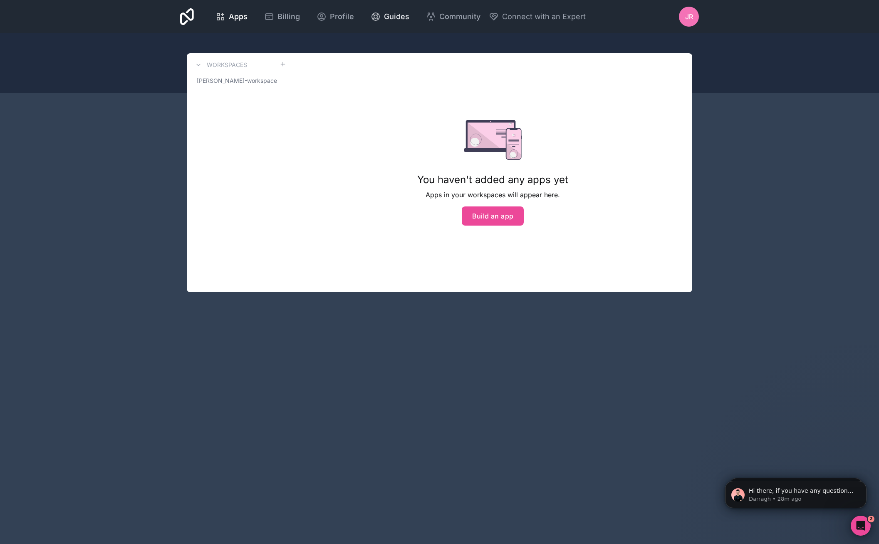
click at [400, 17] on span "Guides" at bounding box center [396, 17] width 25 height 12
click at [687, 16] on span "Jr" at bounding box center [689, 17] width 8 height 10
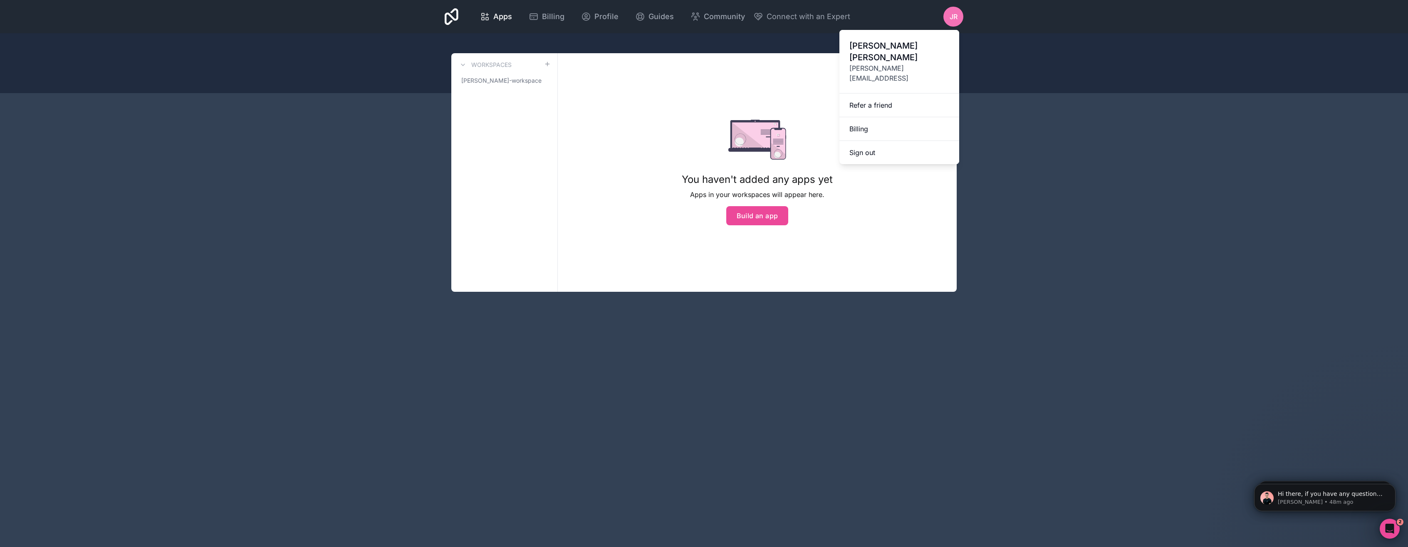
click at [879, 114] on div "Apps Billing Profile Guides Community Connect with an Expert Jr Billing Profile…" at bounding box center [704, 273] width 1408 height 547
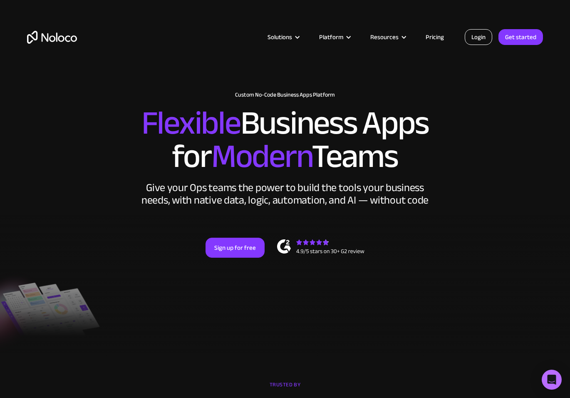
click at [476, 39] on link "Login" at bounding box center [478, 37] width 27 height 16
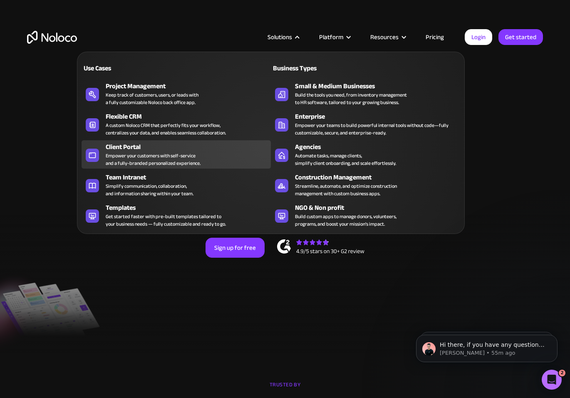
click at [116, 152] on div "Empower your customers with self-service and a fully-branded personalized exper…" at bounding box center [153, 159] width 95 height 15
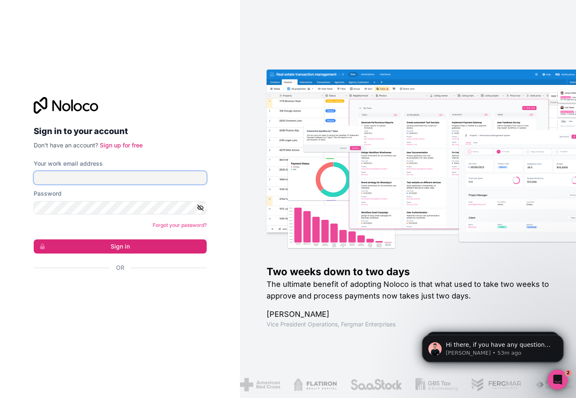
click at [81, 178] on input "Your work email address" at bounding box center [120, 177] width 173 height 13
type input "josh@aisyst.ai"
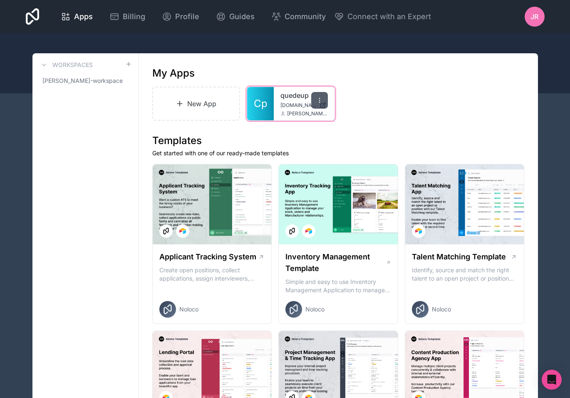
click at [319, 102] on icon at bounding box center [319, 100] width 7 height 7
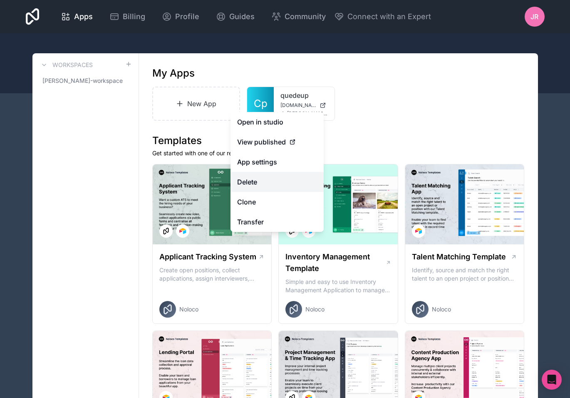
click at [265, 185] on button "Delete" at bounding box center [276, 182] width 93 height 20
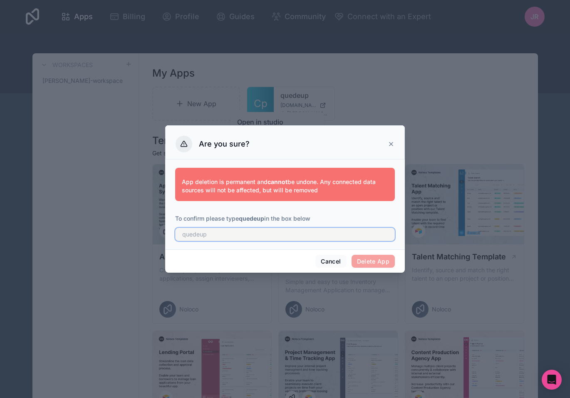
click at [219, 233] on input "text" at bounding box center [285, 234] width 220 height 13
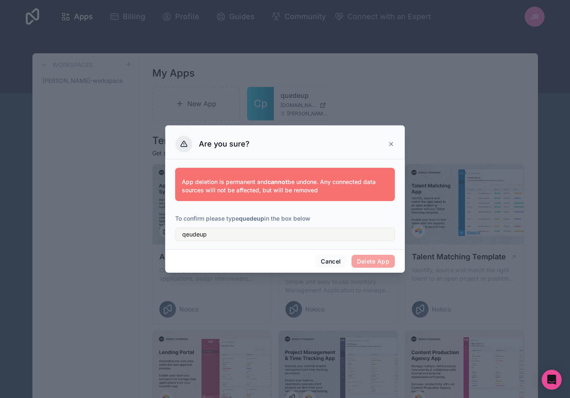
click at [293, 265] on div "Cancel Delete App" at bounding box center [285, 261] width 240 height 24
click at [209, 233] on input "qeudeup" at bounding box center [285, 234] width 220 height 13
click at [191, 236] on input "qeudeup" at bounding box center [285, 234] width 220 height 13
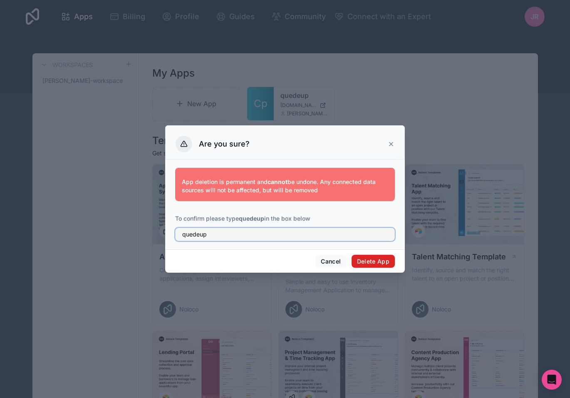
type input "quedeup"
click at [374, 265] on button "Delete App" at bounding box center [374, 261] width 44 height 13
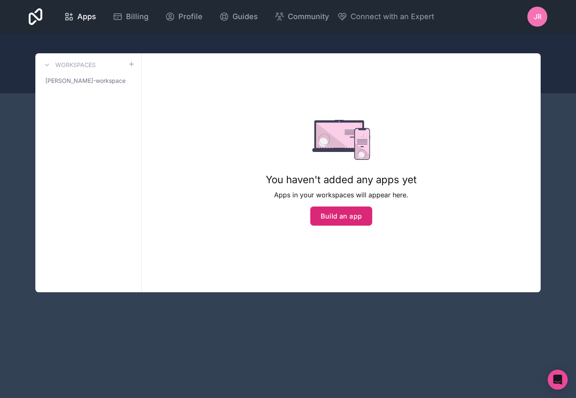
click at [339, 223] on button "Build an app" at bounding box center [341, 215] width 62 height 19
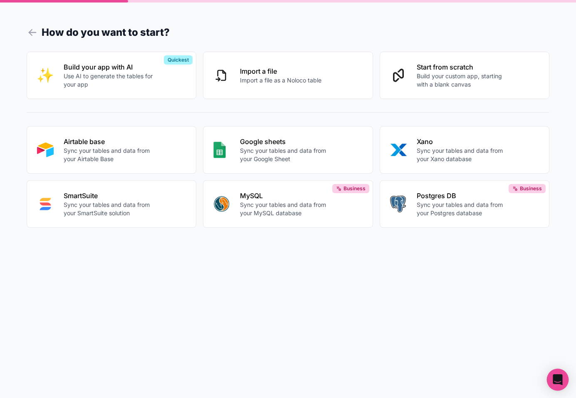
click at [560, 378] on icon "Open Intercom Messenger" at bounding box center [558, 379] width 10 height 11
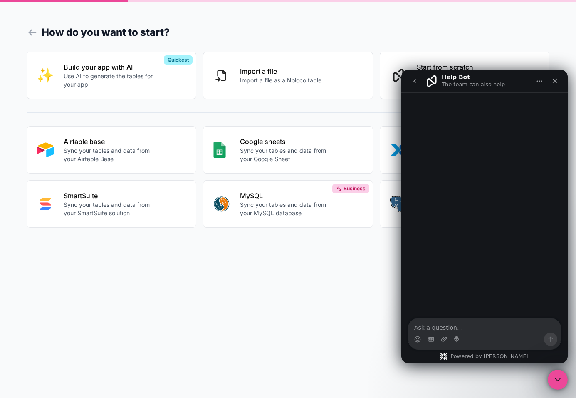
click at [560, 377] on icon "Close Intercom Messenger" at bounding box center [558, 379] width 10 height 10
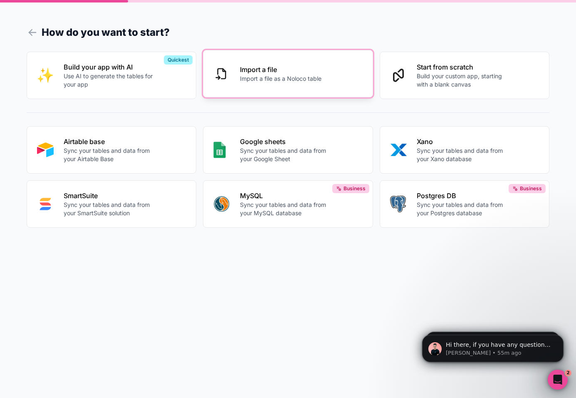
click at [332, 79] on div "Import a file Import a file as a Noloco table" at bounding box center [297, 73] width 115 height 18
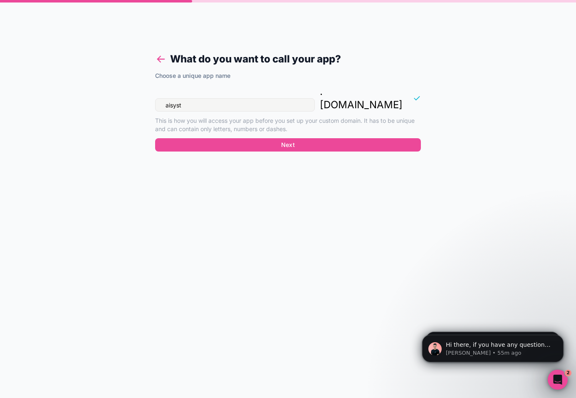
click at [166, 60] on icon at bounding box center [161, 59] width 12 height 12
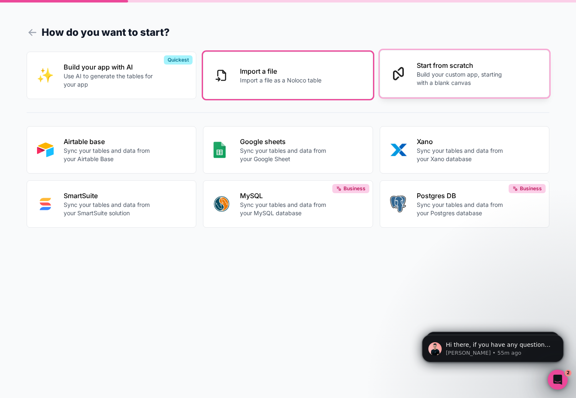
click at [489, 79] on p "Build your custom app, starting with a blank canvas" at bounding box center [461, 78] width 89 height 17
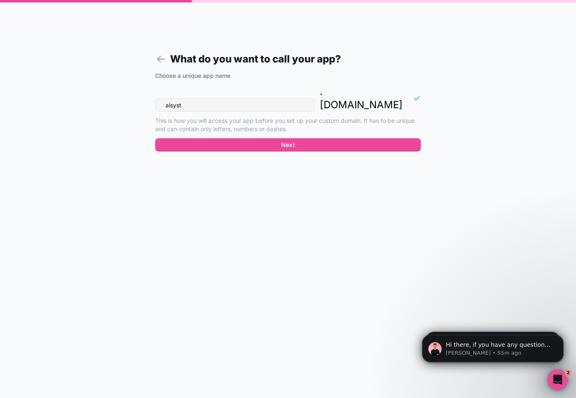
drag, startPoint x: 194, startPoint y: 94, endPoint x: 132, endPoint y: 94, distance: 62.0
click at [132, 94] on form "What do you want to call your app? Choose a unique app name aisyst . noloco.co …" at bounding box center [288, 209] width 319 height 378
type input "quedeup"
click at [325, 138] on button "Next" at bounding box center [288, 144] width 266 height 13
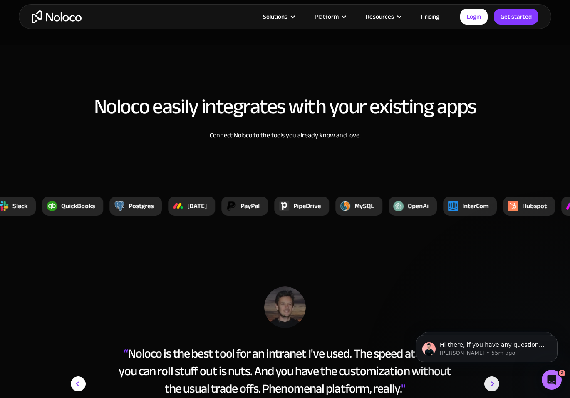
scroll to position [3162, 0]
